Goal: Information Seeking & Learning: Check status

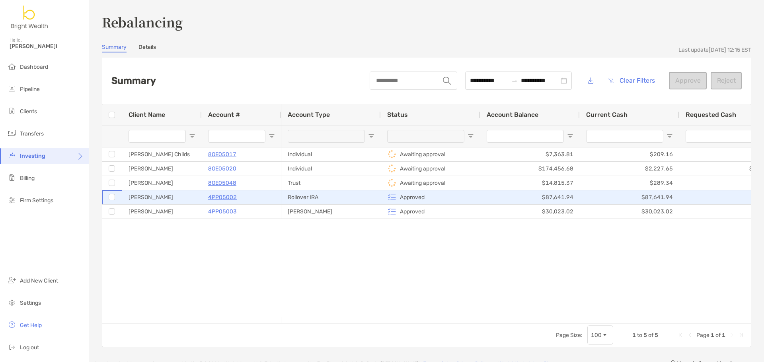
click at [111, 201] on div at bounding box center [112, 197] width 6 height 13
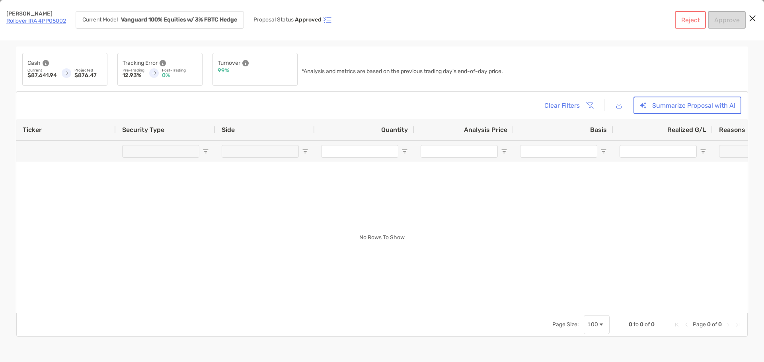
click at [21, 22] on link "Rollover IRA 4PP05002" at bounding box center [36, 20] width 60 height 7
click at [752, 21] on icon "Close modal" at bounding box center [751, 19] width 7 height 10
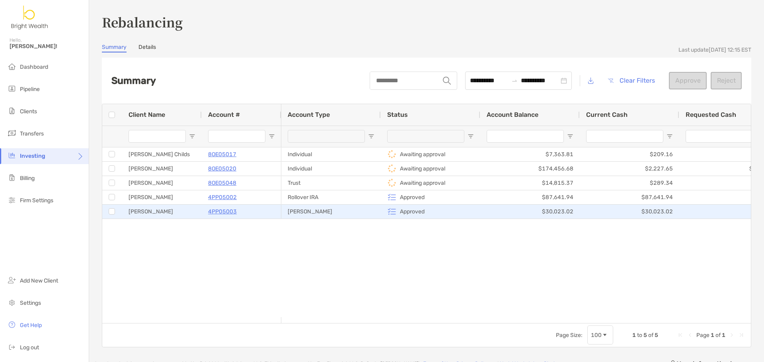
click at [216, 210] on p "4PP05003" at bounding box center [222, 212] width 29 height 10
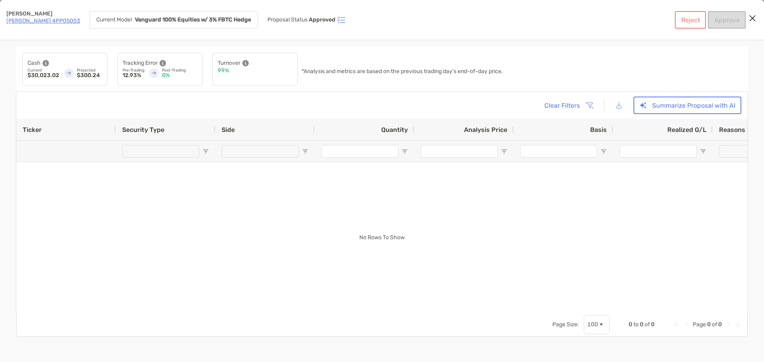
click at [751, 18] on icon "Close modal" at bounding box center [751, 19] width 7 height 10
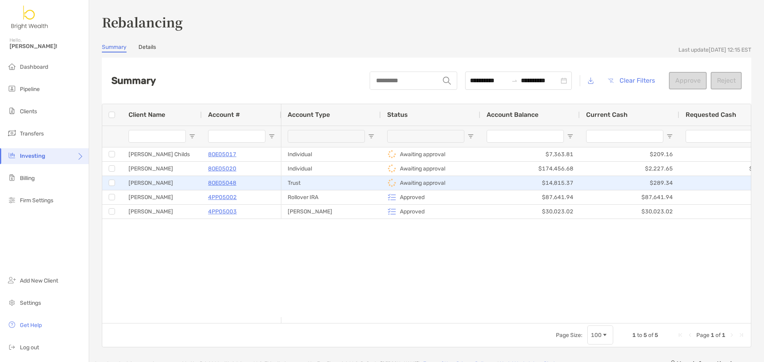
click at [229, 186] on p "8OE05048" at bounding box center [222, 183] width 28 height 10
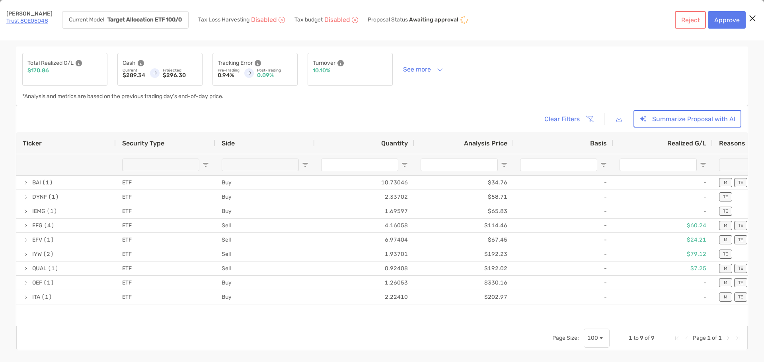
click at [31, 20] on link "Trust 8OE05048" at bounding box center [27, 20] width 42 height 7
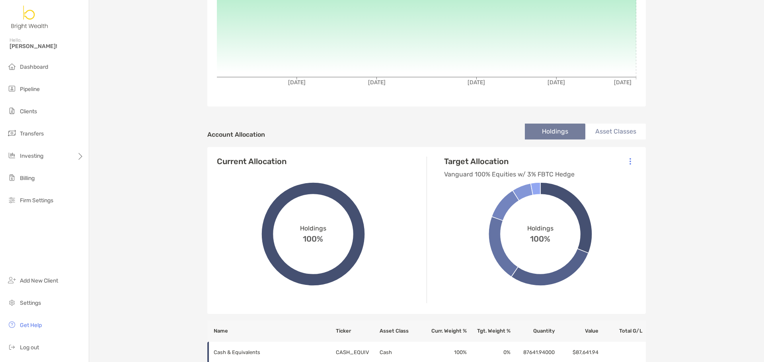
scroll to position [278, 0]
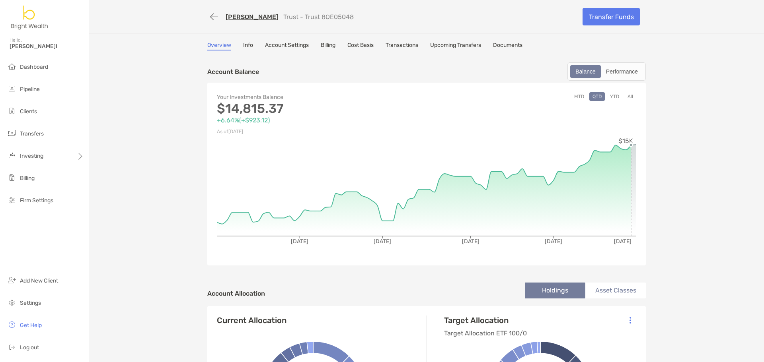
click at [608, 93] on button "YTD" at bounding box center [614, 96] width 16 height 9
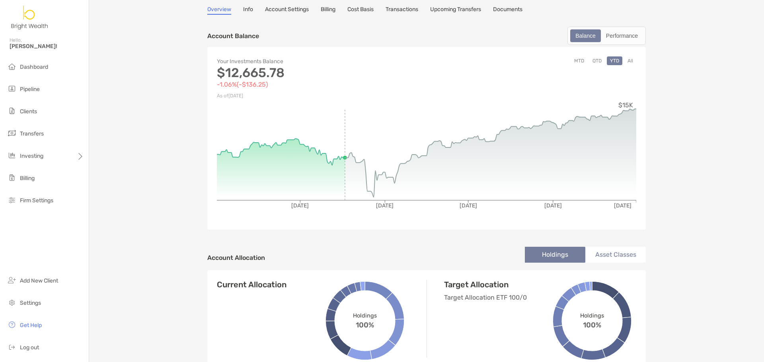
scroll to position [34, 0]
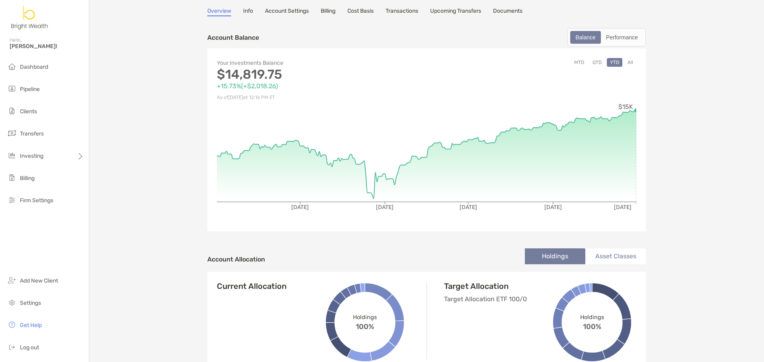
click at [624, 60] on button "All" at bounding box center [630, 62] width 12 height 9
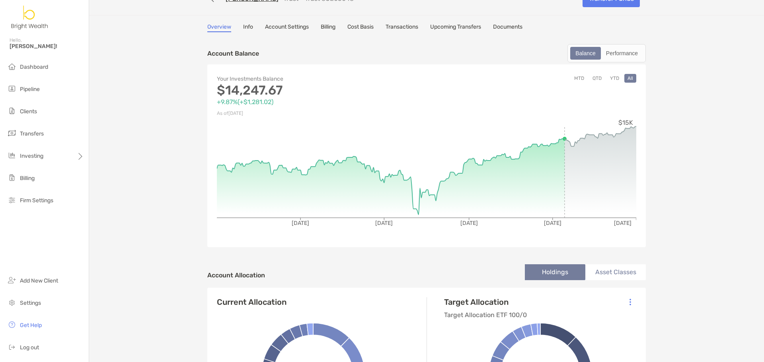
scroll to position [0, 0]
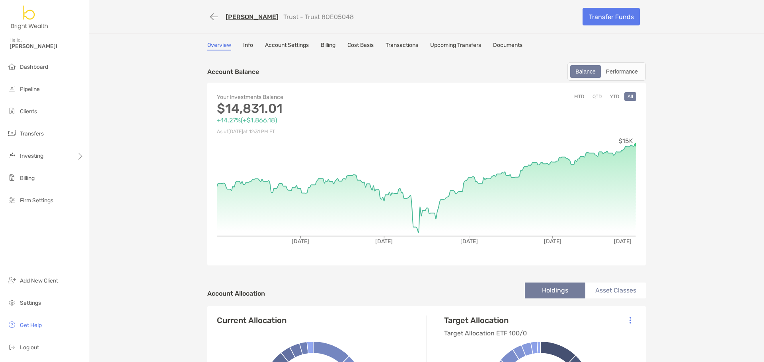
click at [257, 18] on link "Thomas Crenshaw" at bounding box center [251, 17] width 53 height 8
click at [36, 68] on span "Dashboard" at bounding box center [34, 67] width 28 height 7
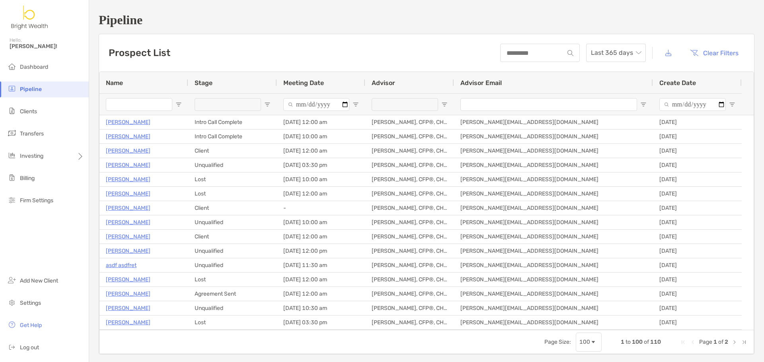
click at [157, 104] on input "Name Filter Input" at bounding box center [139, 104] width 66 height 13
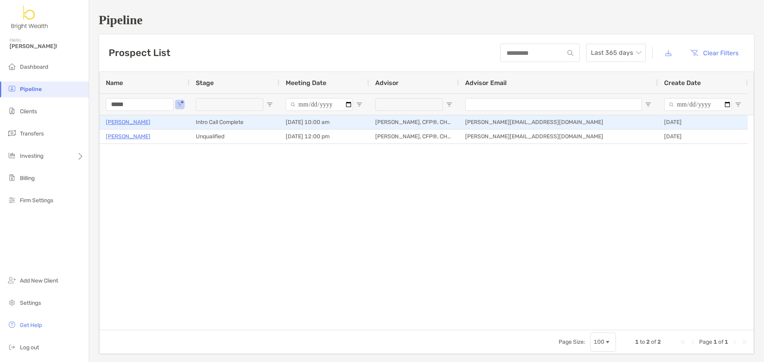
type input "*****"
click at [133, 122] on p "[PERSON_NAME]" at bounding box center [128, 122] width 45 height 10
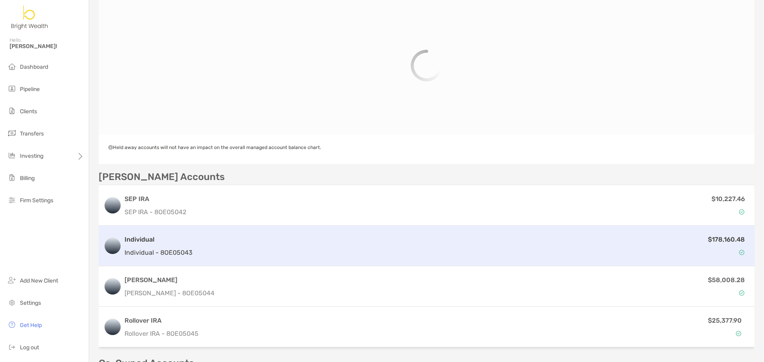
scroll to position [119, 0]
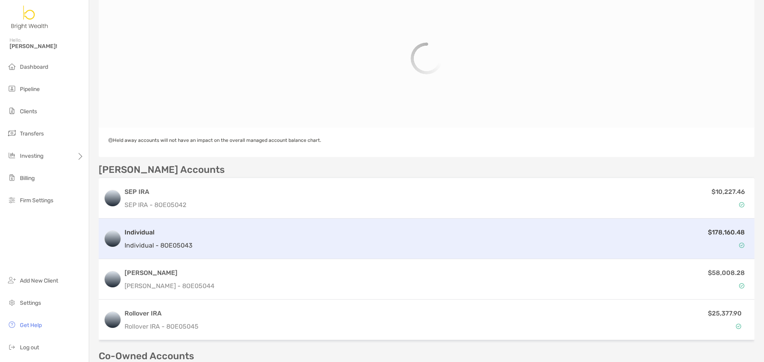
click at [221, 219] on div "Individual Individual - 8OE05043 $178,160.48" at bounding box center [426, 239] width 655 height 41
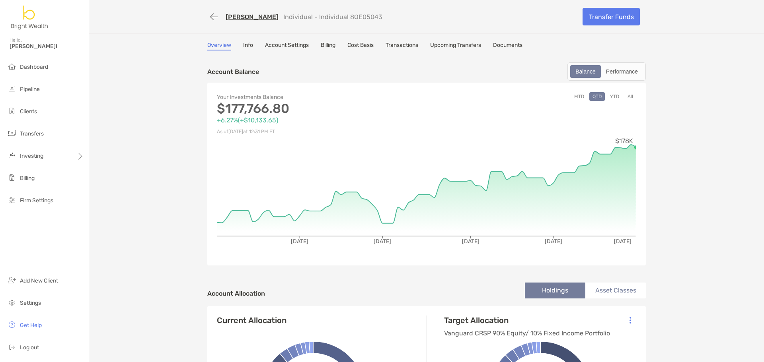
click at [614, 98] on button "YTD" at bounding box center [614, 96] width 16 height 9
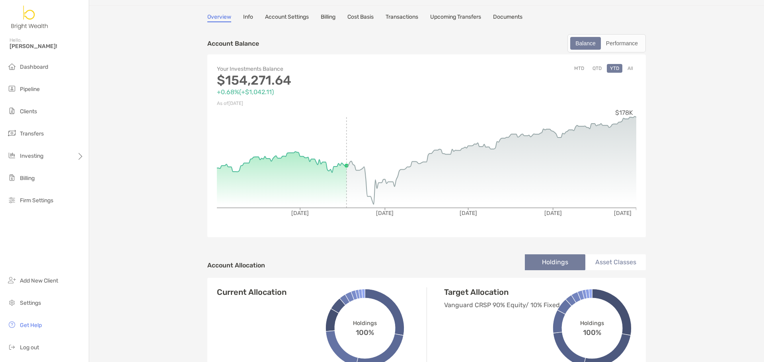
scroll to position [28, 0]
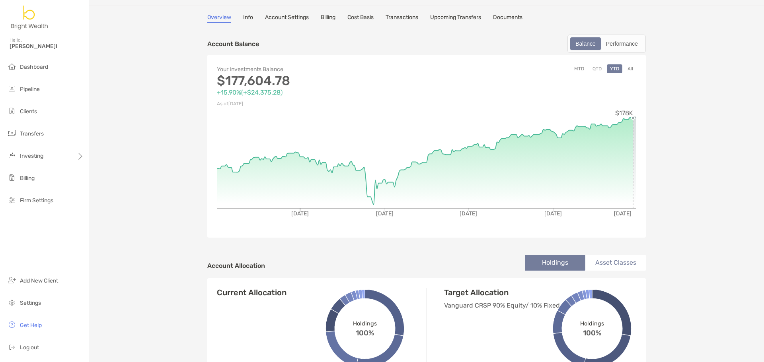
click at [581, 70] on button "MTD" at bounding box center [579, 68] width 16 height 9
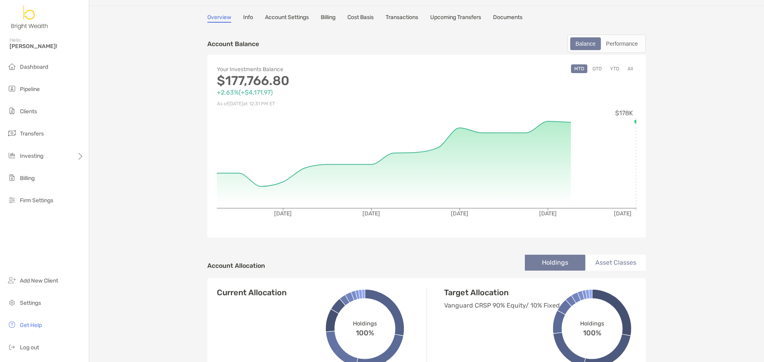
click at [601, 68] on button "QTD" at bounding box center [597, 68] width 16 height 9
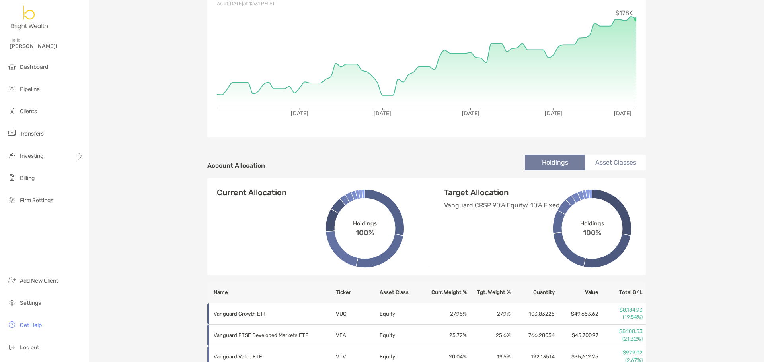
scroll to position [35, 0]
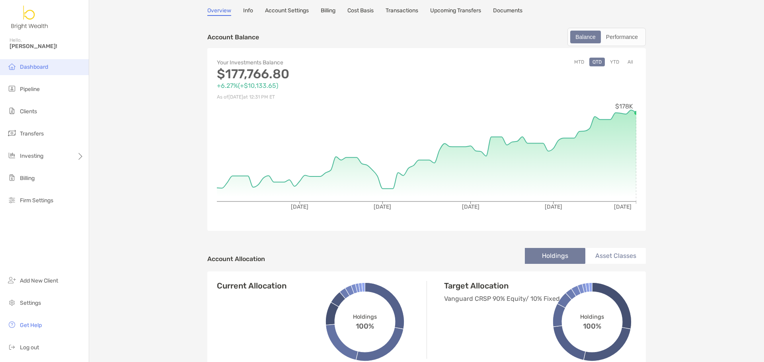
click at [46, 70] on li "Dashboard" at bounding box center [44, 67] width 89 height 16
